Goal: Task Accomplishment & Management: Manage account settings

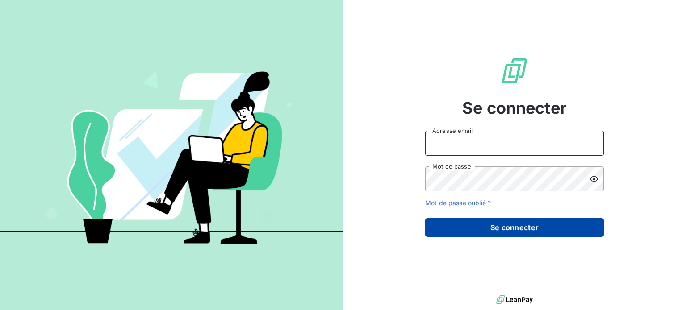
type input "[EMAIL_ADDRESS][PERSON_NAME][DOMAIN_NAME]"
click at [517, 226] on button "Se connecter" at bounding box center [514, 227] width 179 height 19
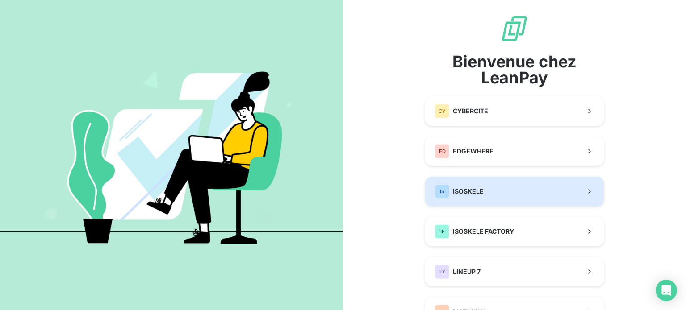
click at [498, 185] on button "IS ISOSKELE" at bounding box center [514, 191] width 179 height 29
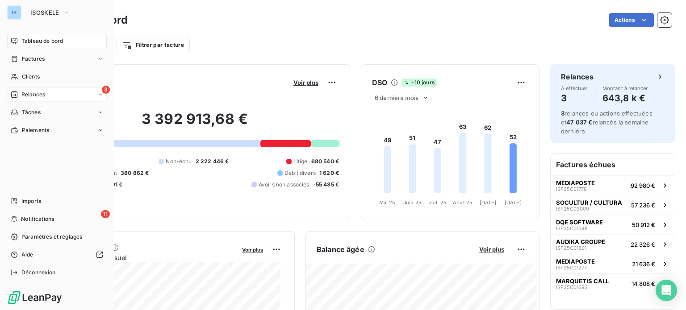
click at [18, 91] on div "Relances" at bounding box center [28, 95] width 34 height 8
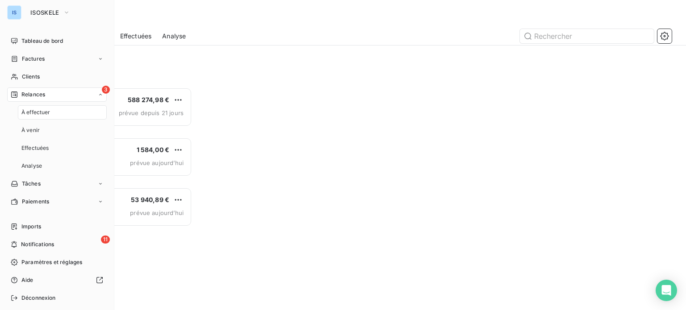
scroll to position [216, 142]
